Goal: Entertainment & Leisure: Consume media (video, audio)

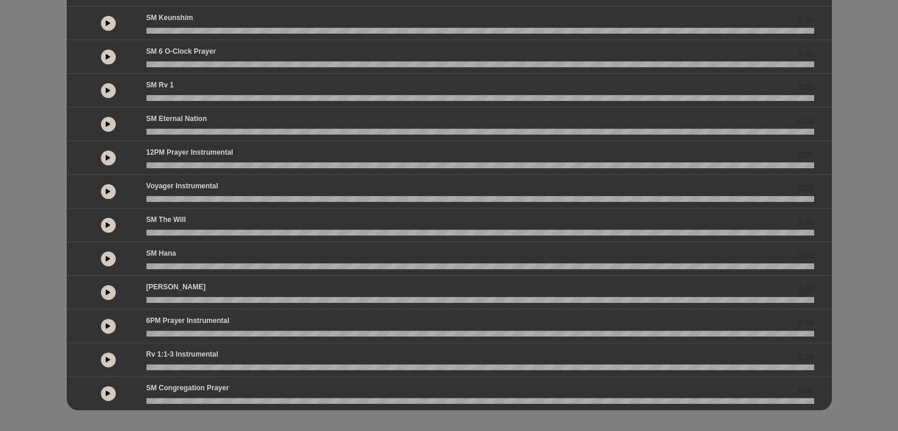
scroll to position [249, 0]
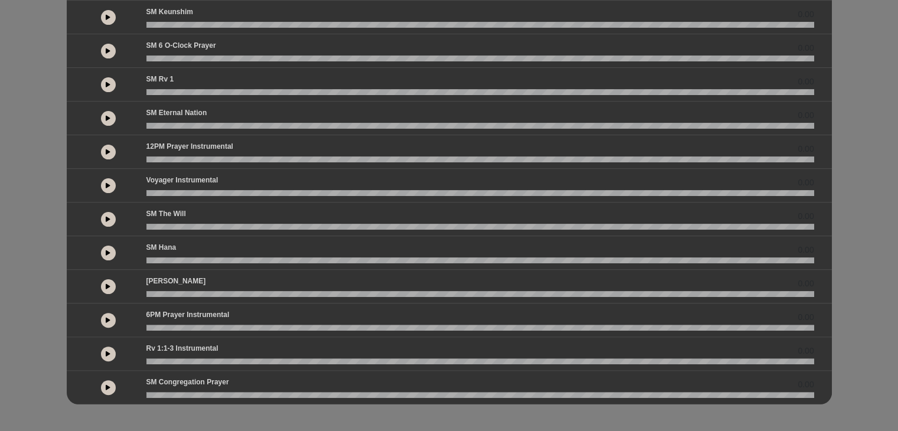
click at [106, 15] on icon at bounding box center [108, 17] width 5 height 6
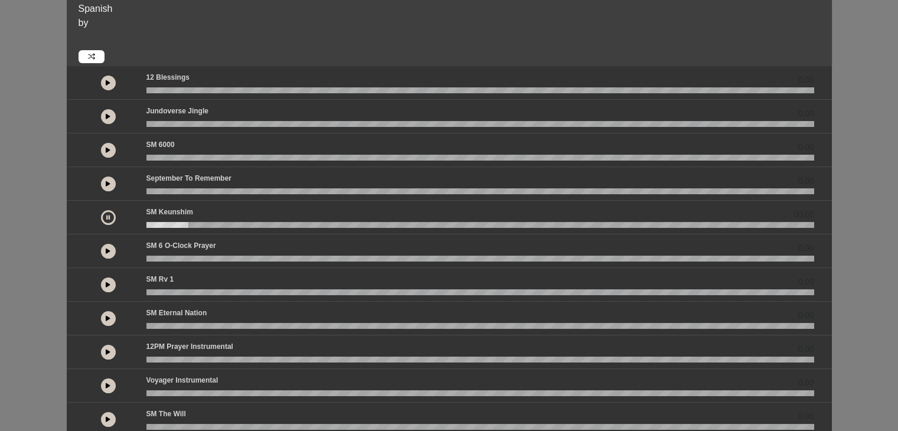
scroll to position [41, 0]
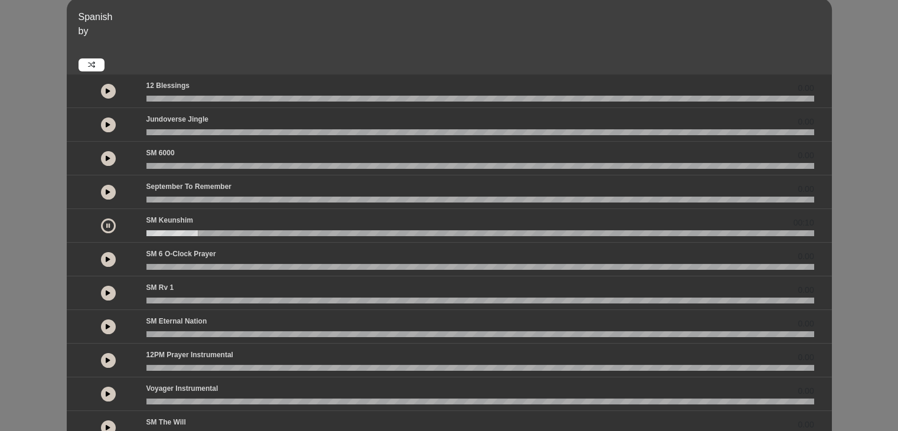
click at [107, 93] on icon at bounding box center [108, 91] width 5 height 6
click at [106, 125] on icon at bounding box center [108, 125] width 5 height 6
click at [110, 154] on button at bounding box center [108, 158] width 15 height 15
click at [109, 192] on icon at bounding box center [108, 192] width 5 height 6
drag, startPoint x: 129, startPoint y: 160, endPoint x: 129, endPoint y: 204, distance: 43.7
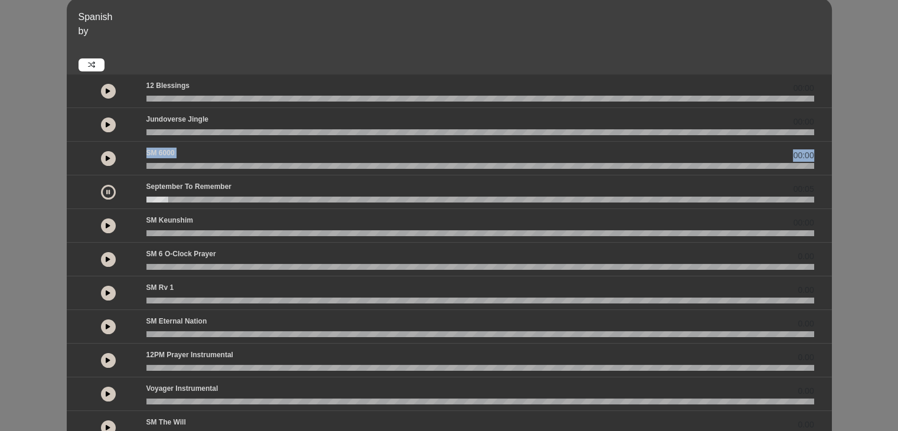
click at [129, 204] on div "00:00 00:00 00:00 00:05" at bounding box center [449, 343] width 765 height 538
click at [106, 225] on icon at bounding box center [108, 226] width 5 height 6
click at [107, 256] on icon at bounding box center [108, 259] width 5 height 6
click at [105, 288] on button at bounding box center [108, 293] width 15 height 15
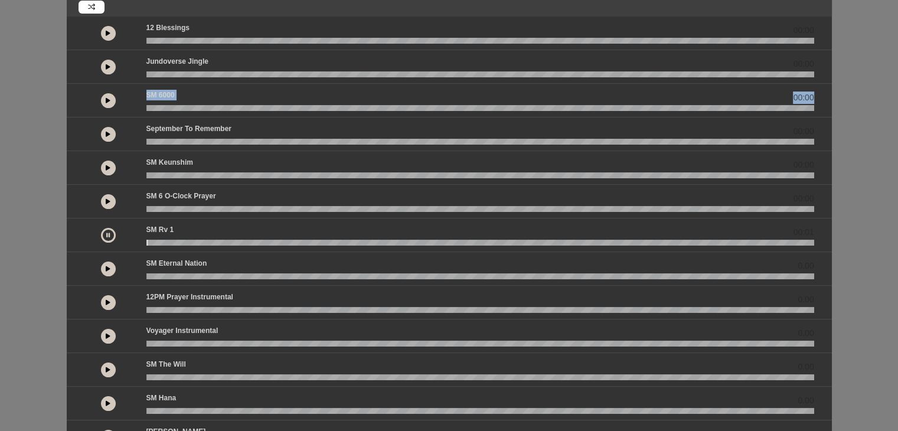
scroll to position [116, 0]
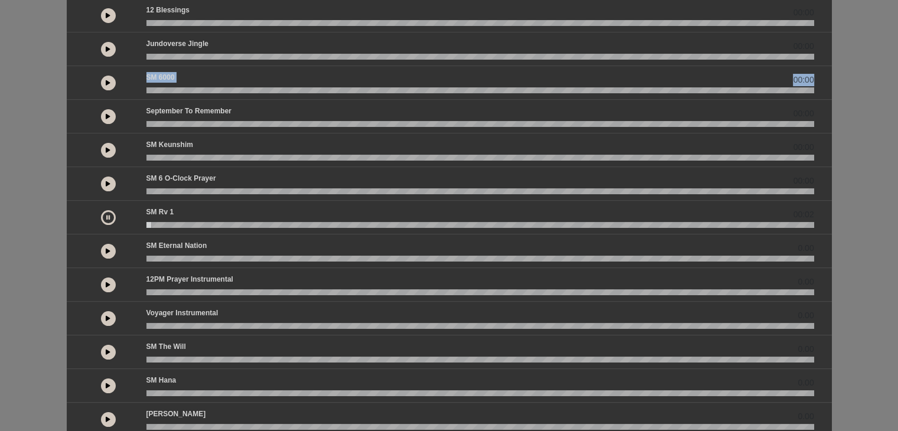
click at [106, 248] on icon at bounding box center [108, 251] width 5 height 6
click at [109, 283] on icon at bounding box center [108, 285] width 5 height 6
click at [104, 317] on button at bounding box center [108, 318] width 15 height 15
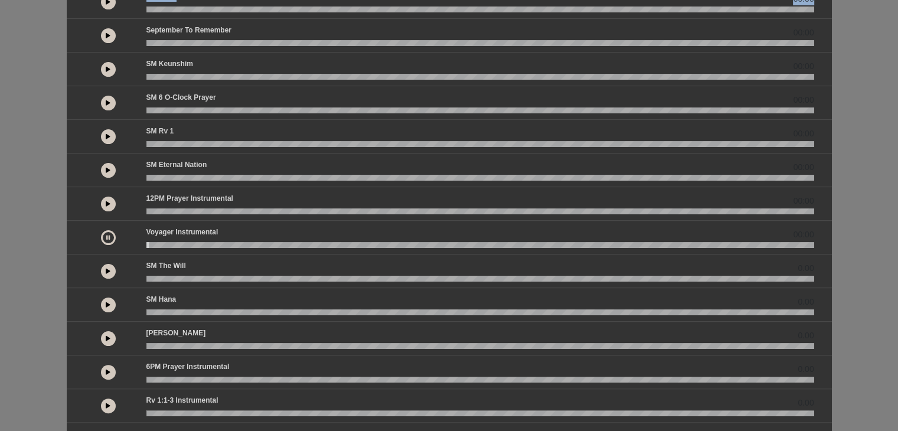
scroll to position [198, 0]
click at [109, 273] on button at bounding box center [108, 270] width 15 height 15
click at [104, 303] on button at bounding box center [108, 304] width 15 height 15
click at [106, 337] on icon at bounding box center [108, 338] width 5 height 6
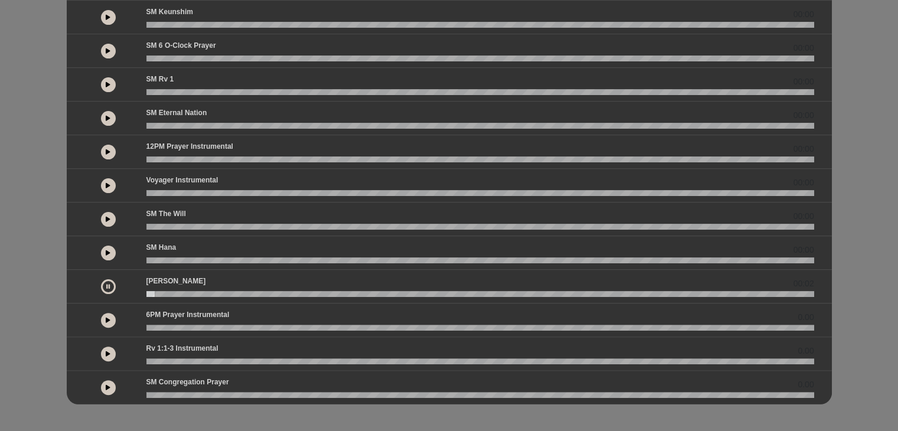
click at [106, 319] on icon at bounding box center [108, 320] width 5 height 6
click at [107, 348] on button at bounding box center [108, 354] width 15 height 15
click at [111, 388] on button at bounding box center [108, 387] width 15 height 15
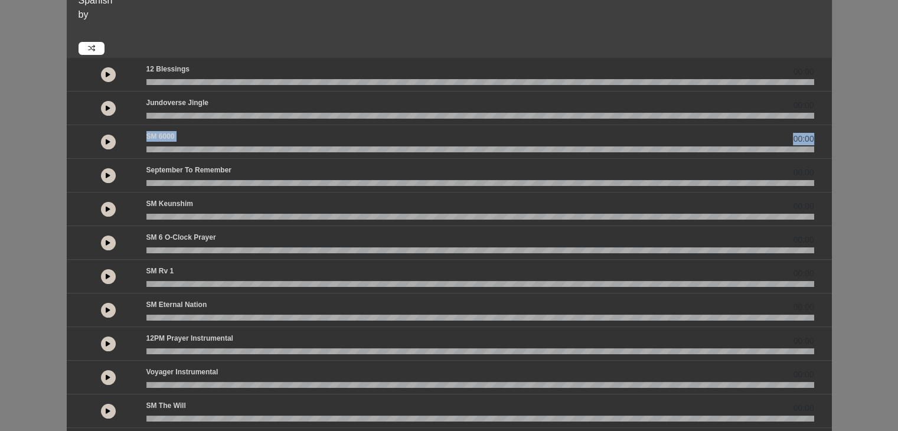
scroll to position [57, 0]
click at [107, 207] on icon at bounding box center [108, 210] width 5 height 6
click at [107, 207] on icon at bounding box center [108, 210] width 4 height 6
click at [682, 248] on wave at bounding box center [480, 251] width 668 height 6
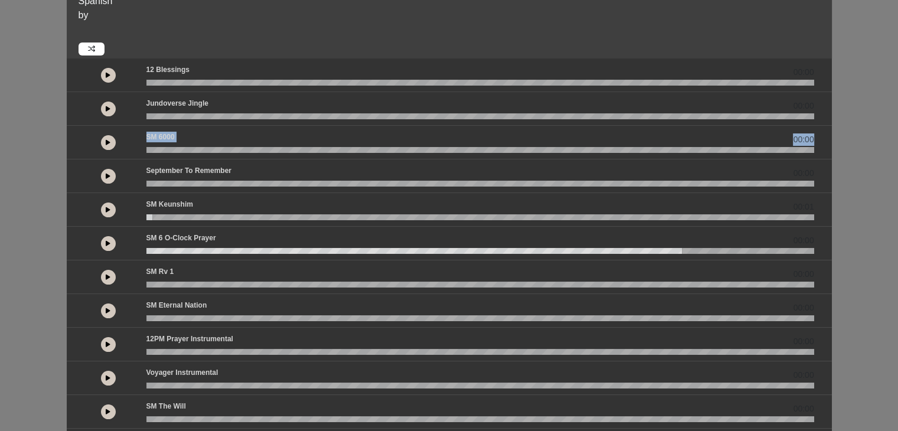
click at [109, 208] on icon at bounding box center [108, 210] width 5 height 6
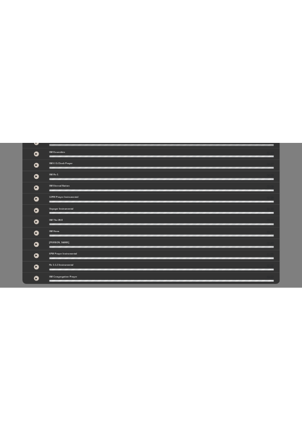
scroll to position [236, 0]
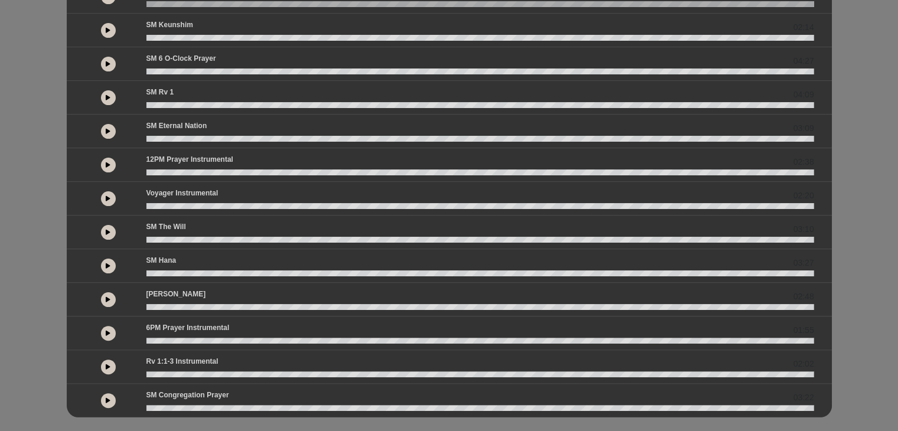
click at [165, 200] on div "Voyager Instrumental 02:20" at bounding box center [480, 195] width 682 height 15
click at [194, 194] on p "Voyager Instrumental" at bounding box center [182, 193] width 72 height 11
click at [137, 323] on div at bounding box center [108, 332] width 62 height 21
click at [163, 324] on p "6PM Prayer Instrumental" at bounding box center [187, 327] width 83 height 11
click at [106, 331] on icon at bounding box center [108, 333] width 5 height 6
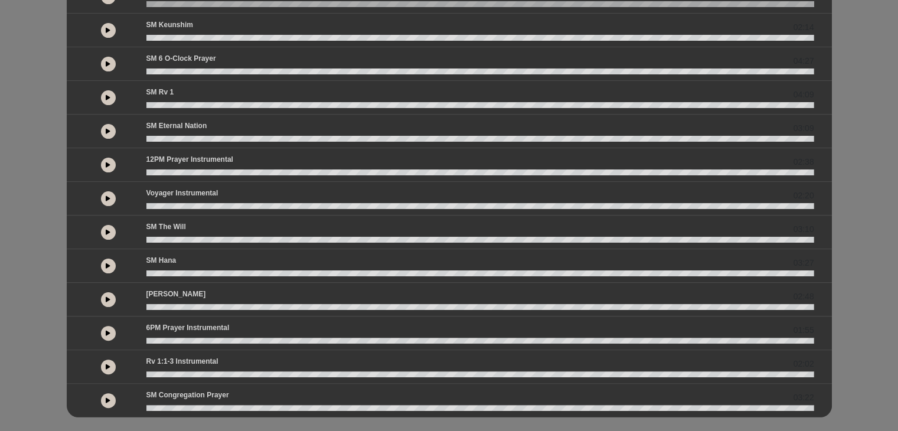
click at [106, 168] on button at bounding box center [108, 165] width 15 height 15
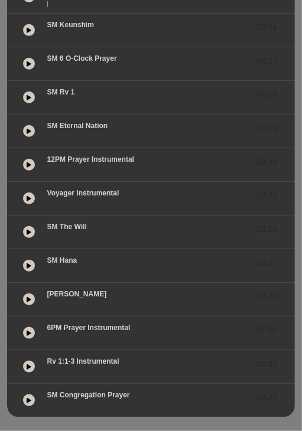
scroll to position [263, 0]
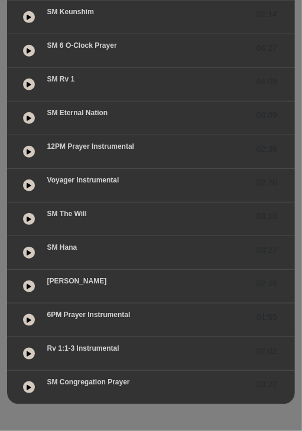
click at [27, 216] on icon at bounding box center [29, 219] width 5 height 6
